Goal: Transaction & Acquisition: Purchase product/service

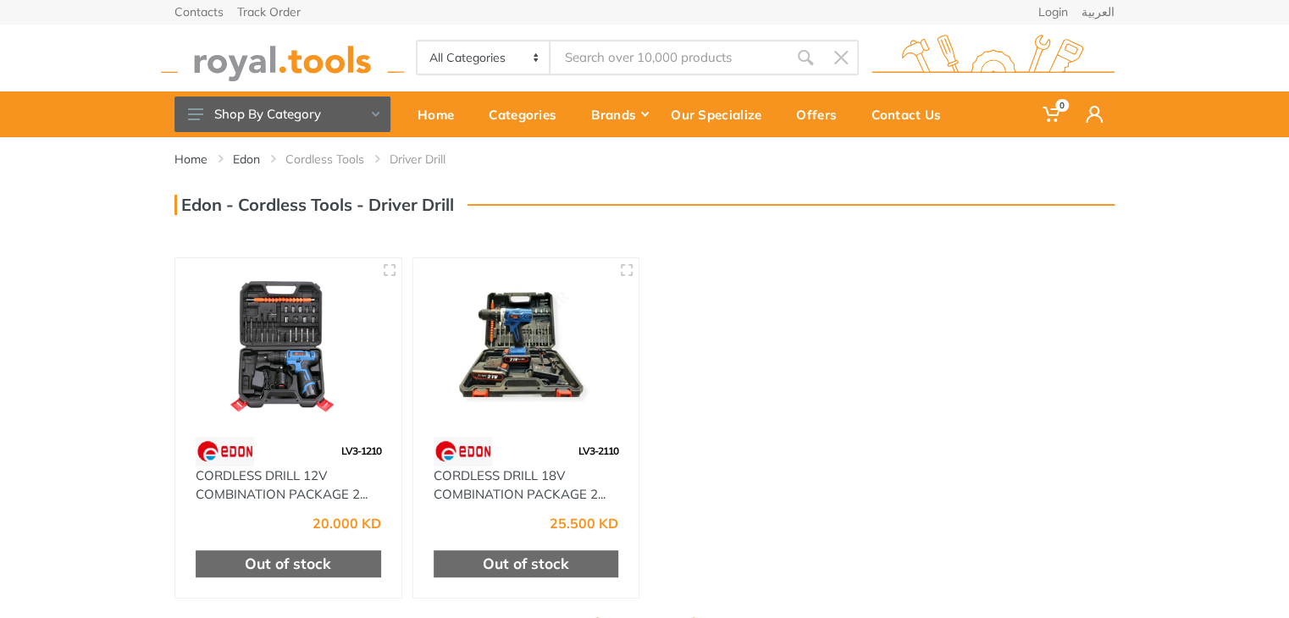
click at [264, 352] on img at bounding box center [289, 347] width 196 height 147
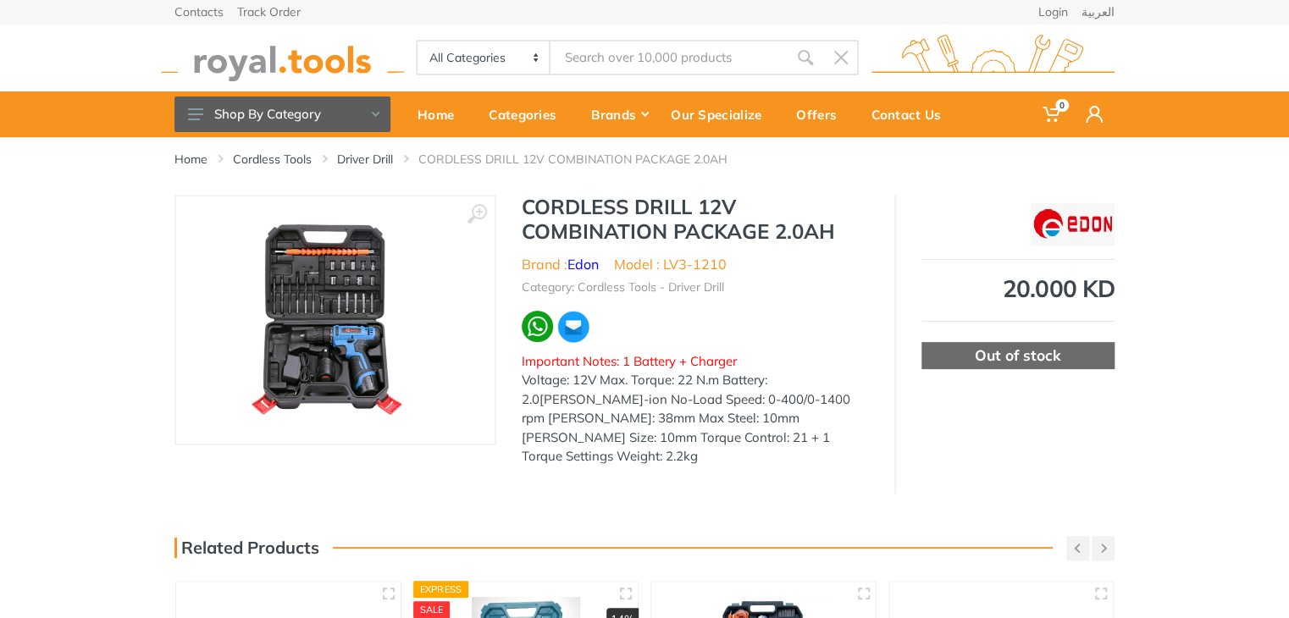
click at [594, 210] on h1 "CORDLESS DRILL 12V COMBINATION PACKAGE 2.0AH" at bounding box center [695, 219] width 347 height 49
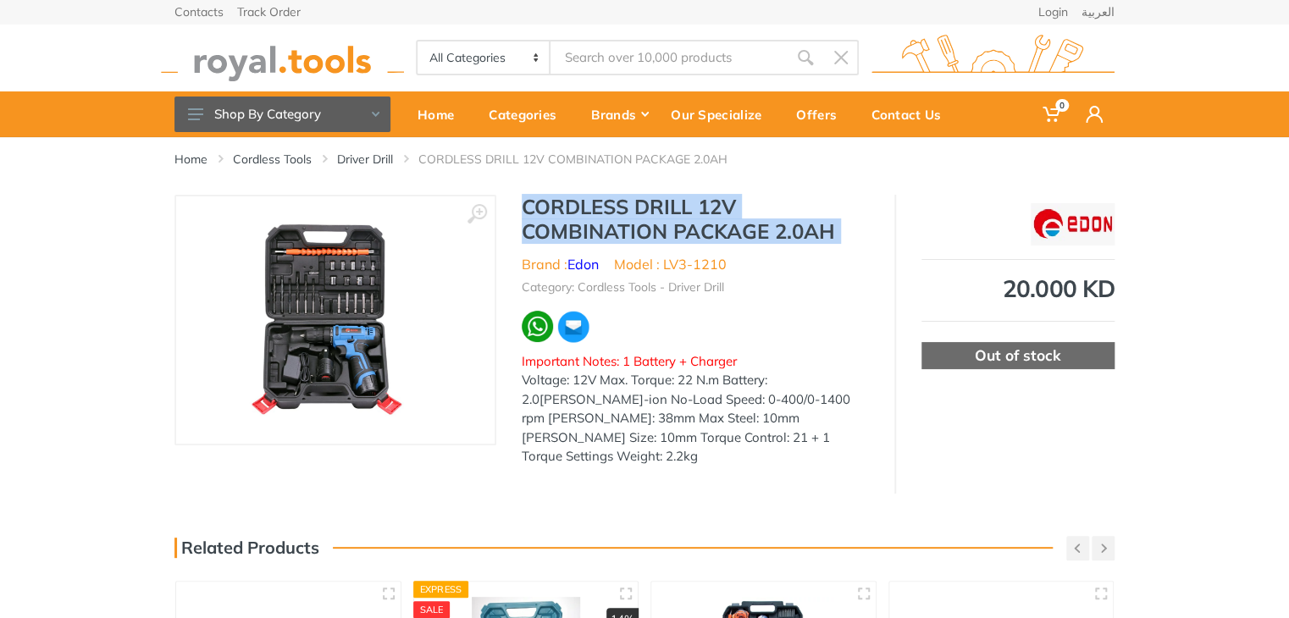
click at [594, 210] on h1 "CORDLESS DRILL 12V COMBINATION PACKAGE 2.0AH" at bounding box center [695, 219] width 347 height 49
click at [358, 337] on img at bounding box center [334, 319] width 209 height 213
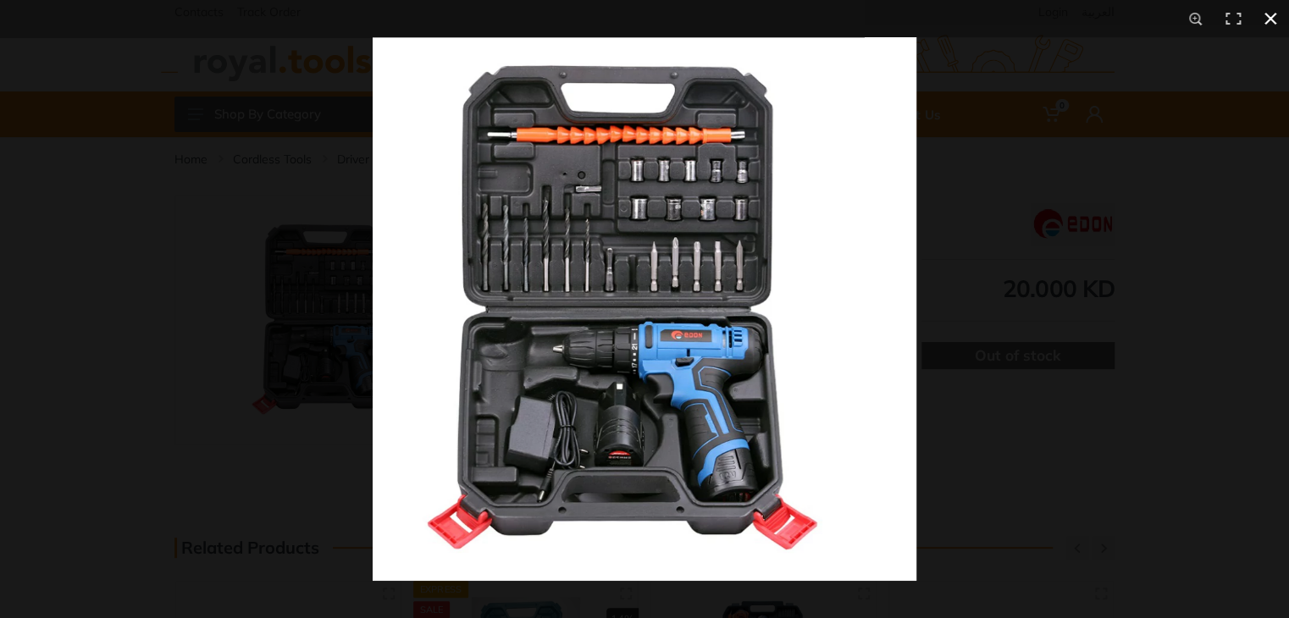
click at [241, 436] on div at bounding box center [644, 309] width 1289 height 618
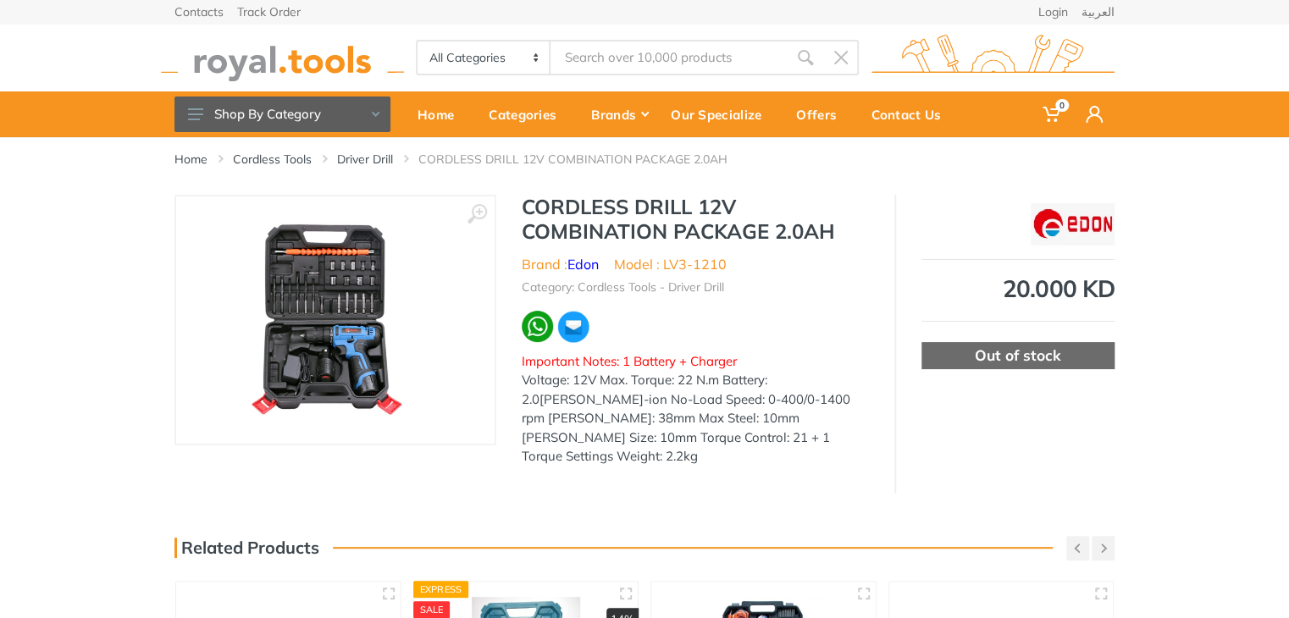
click at [745, 263] on ul "Brand : Edon Model : LV3-1210" at bounding box center [695, 264] width 347 height 20
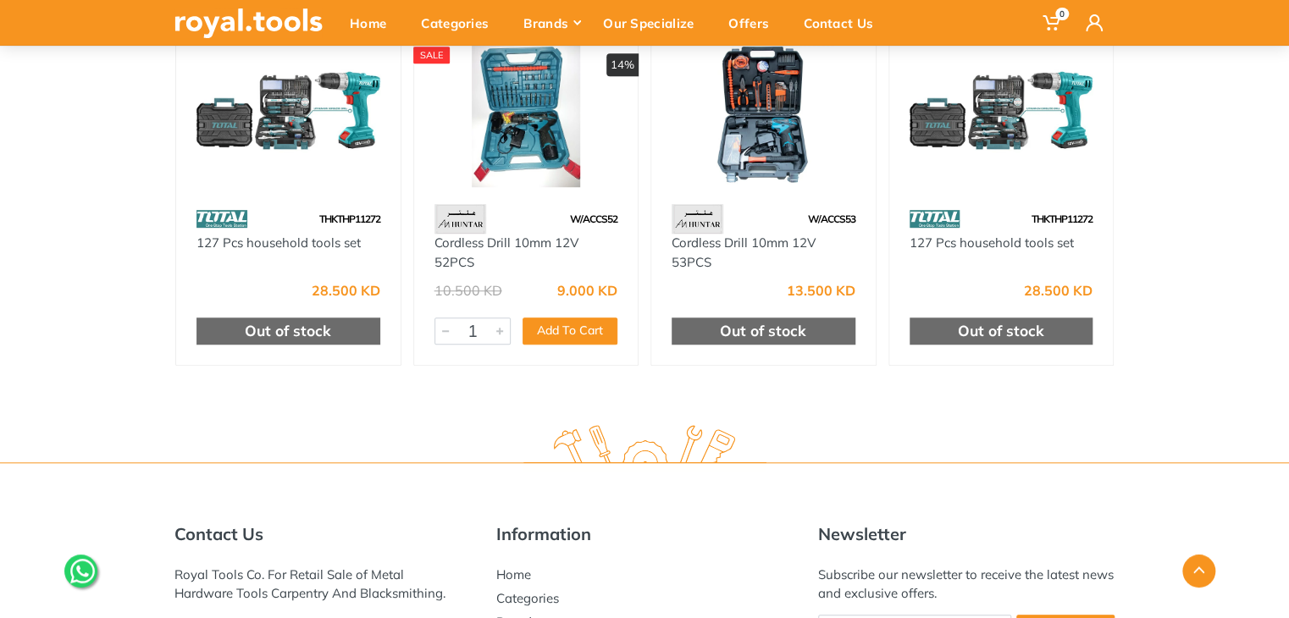
scroll to position [762, 0]
